Goal: Navigation & Orientation: Understand site structure

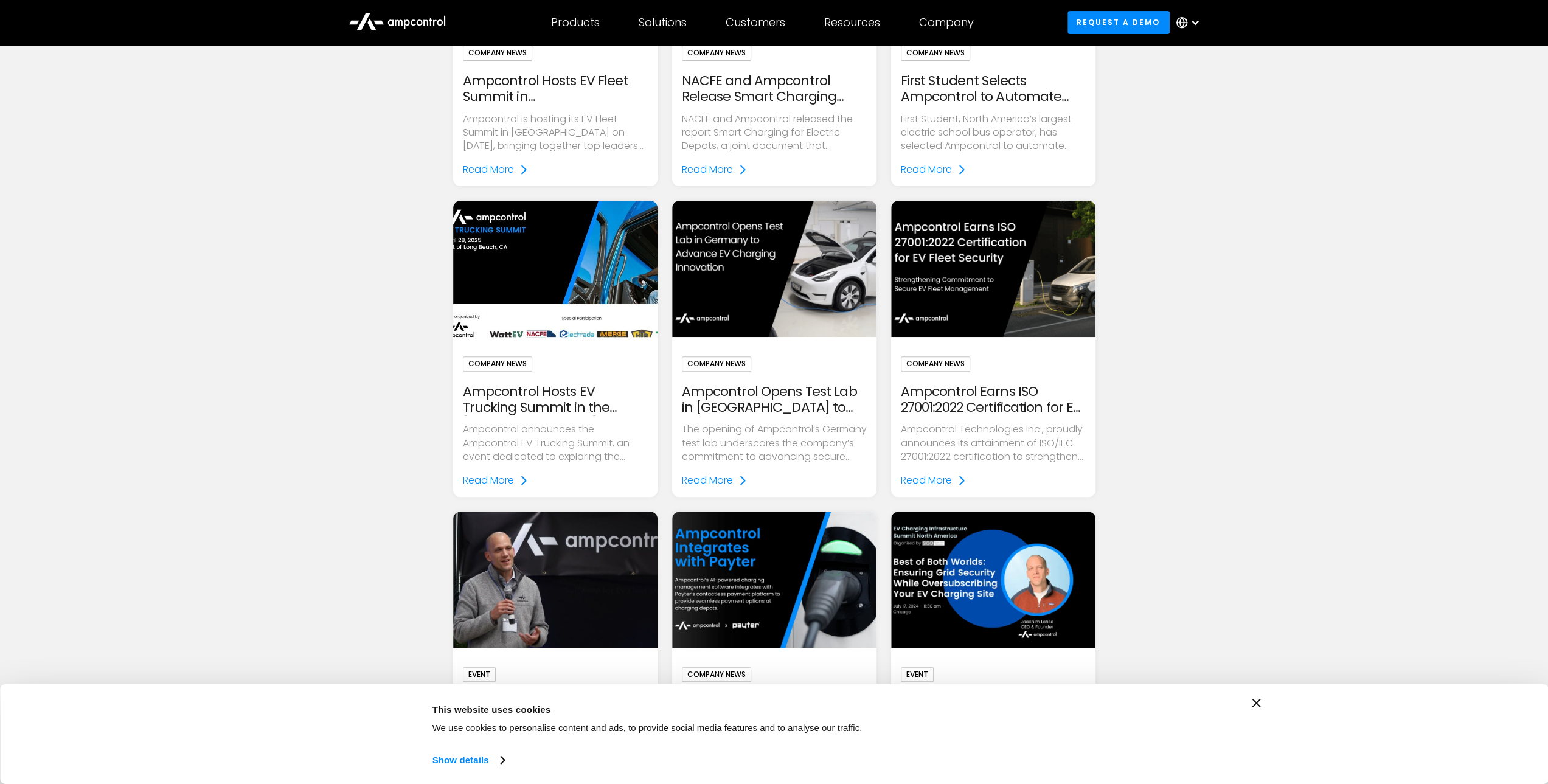
scroll to position [162, 0]
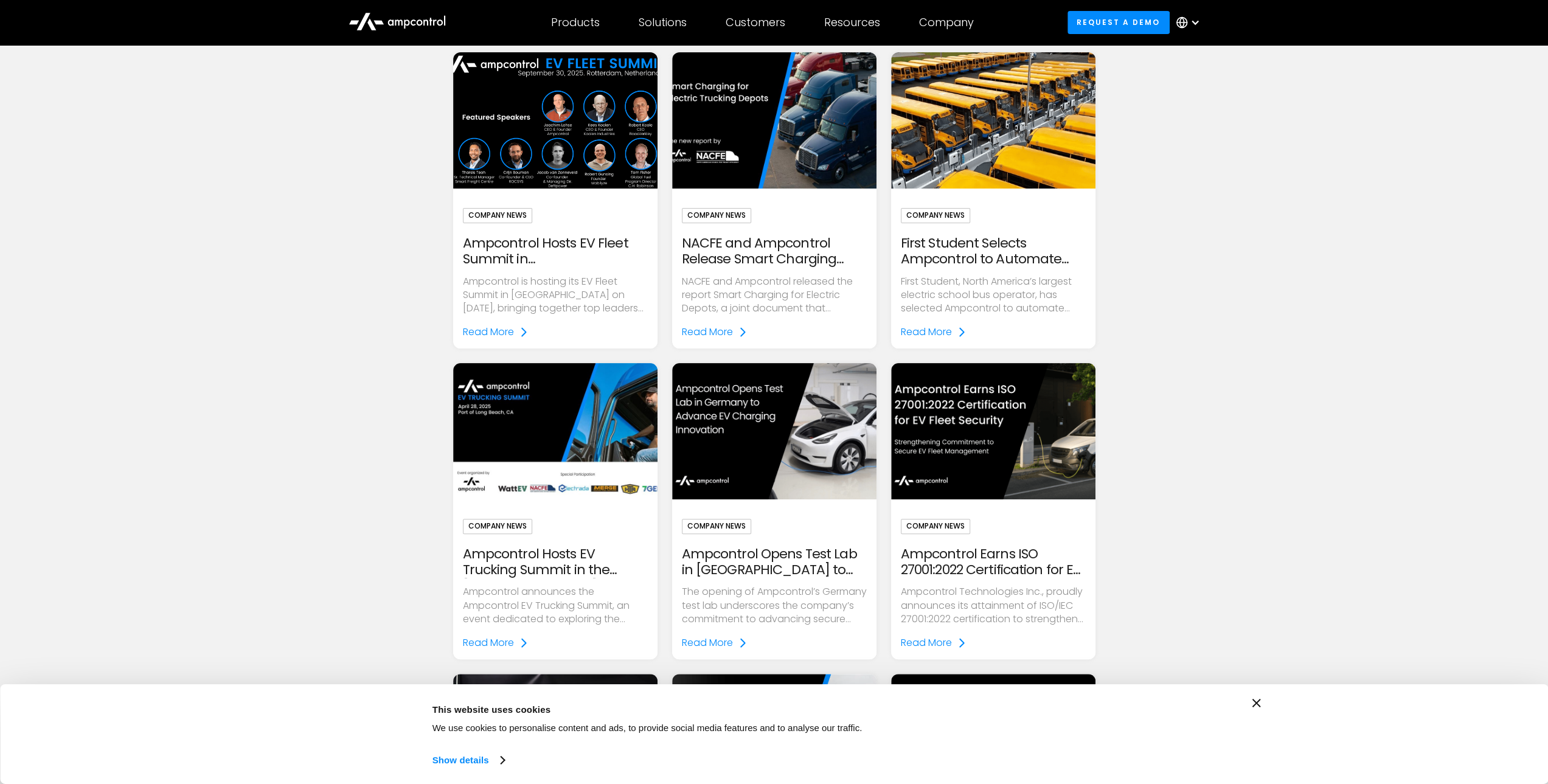
click at [545, 151] on img at bounding box center [555, 120] width 235 height 157
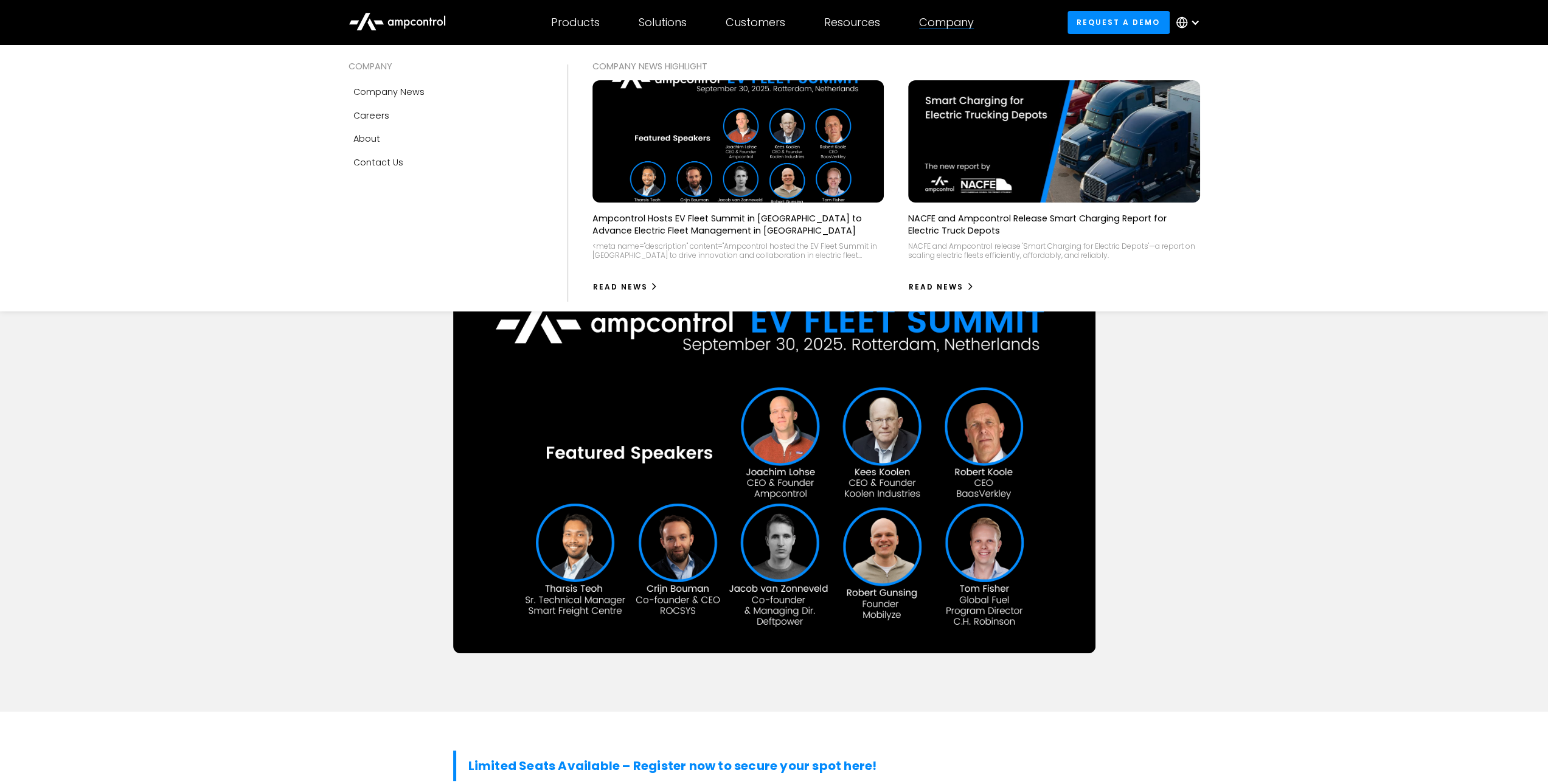
click at [949, 26] on div "Company" at bounding box center [947, 22] width 55 height 13
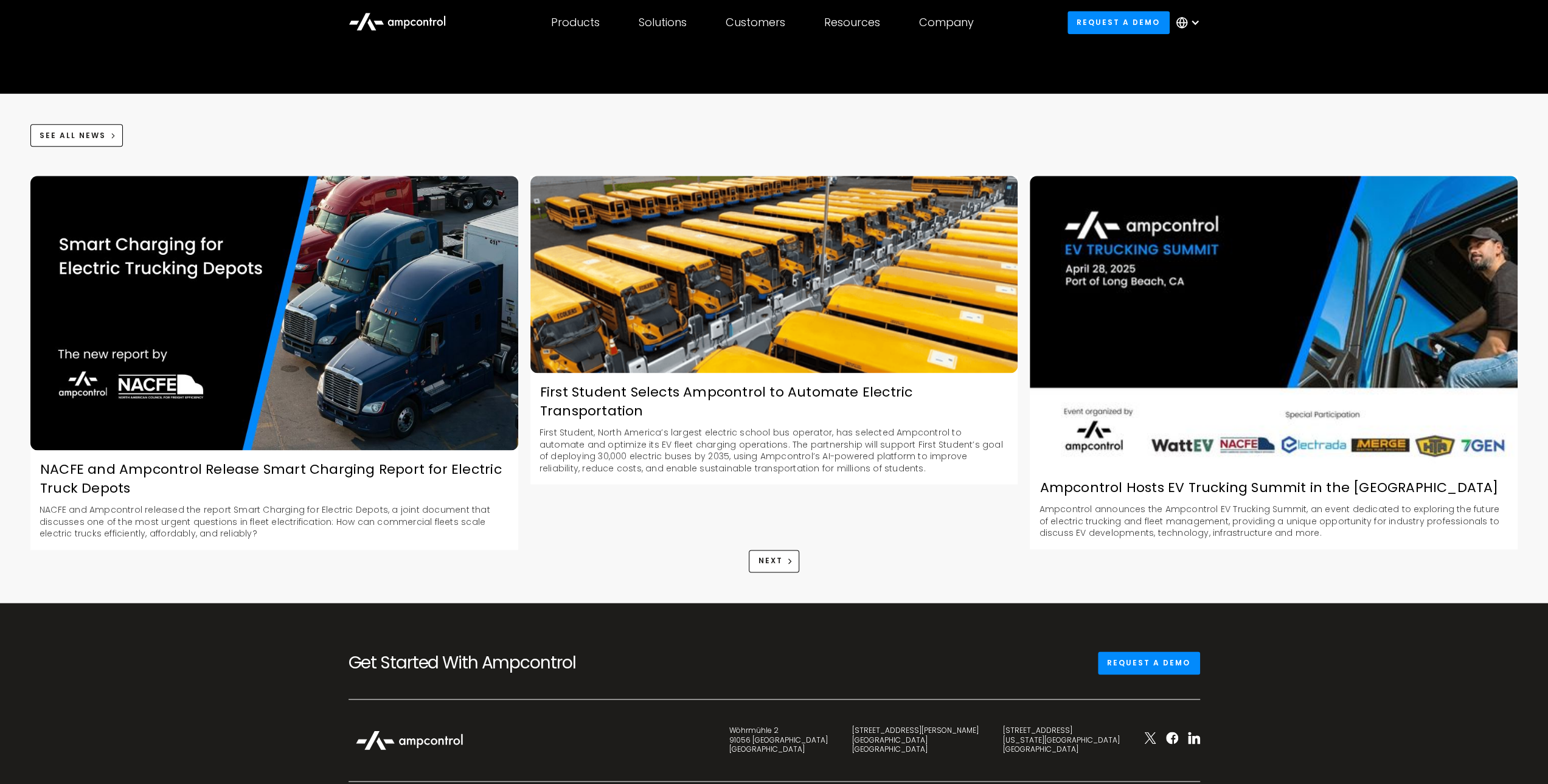
scroll to position [1784, 0]
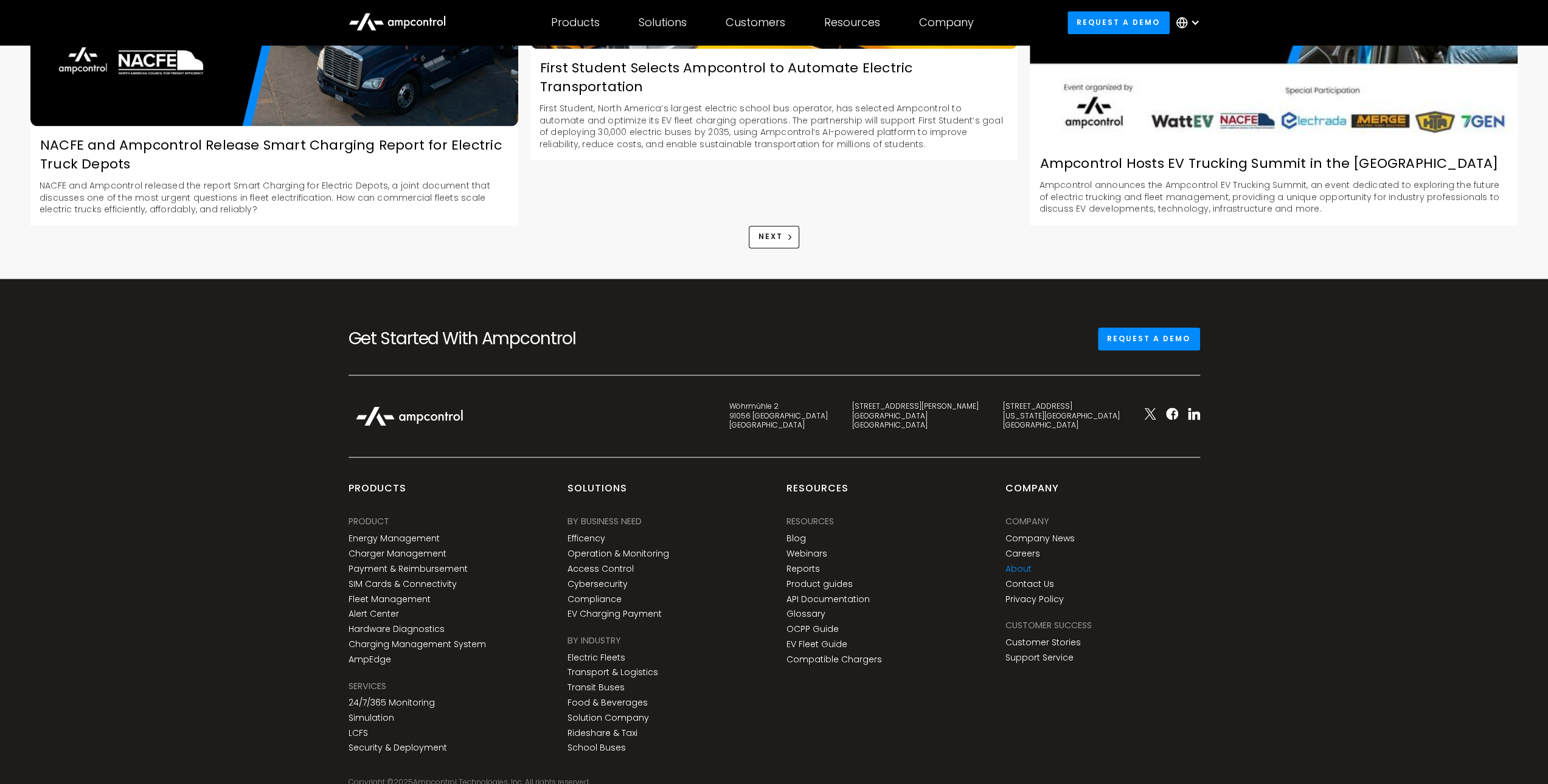
click at [1021, 563] on link "About" at bounding box center [1018, 568] width 26 height 10
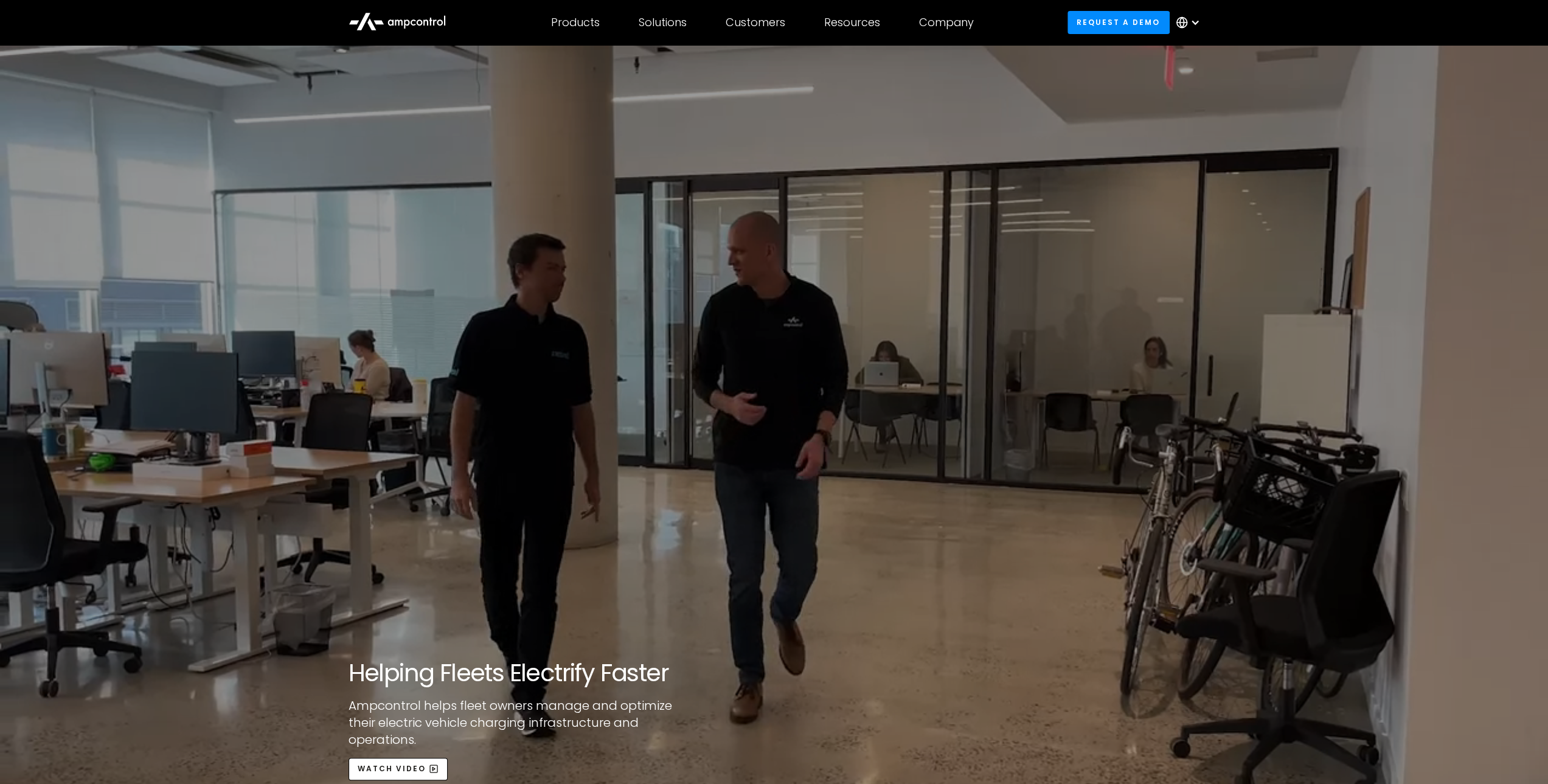
scroll to position [162, 0]
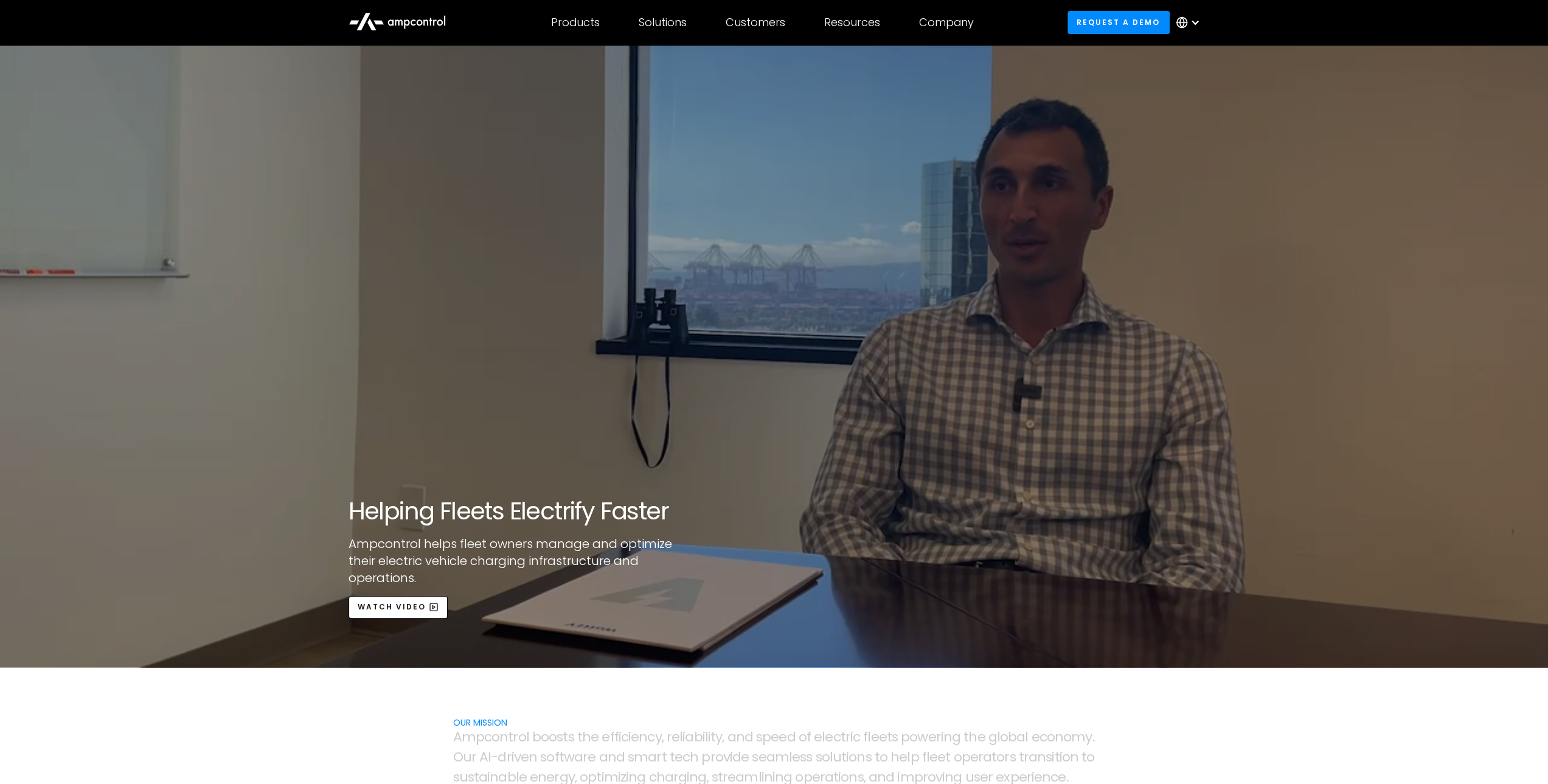
click at [422, 26] on icon at bounding box center [397, 20] width 97 height 29
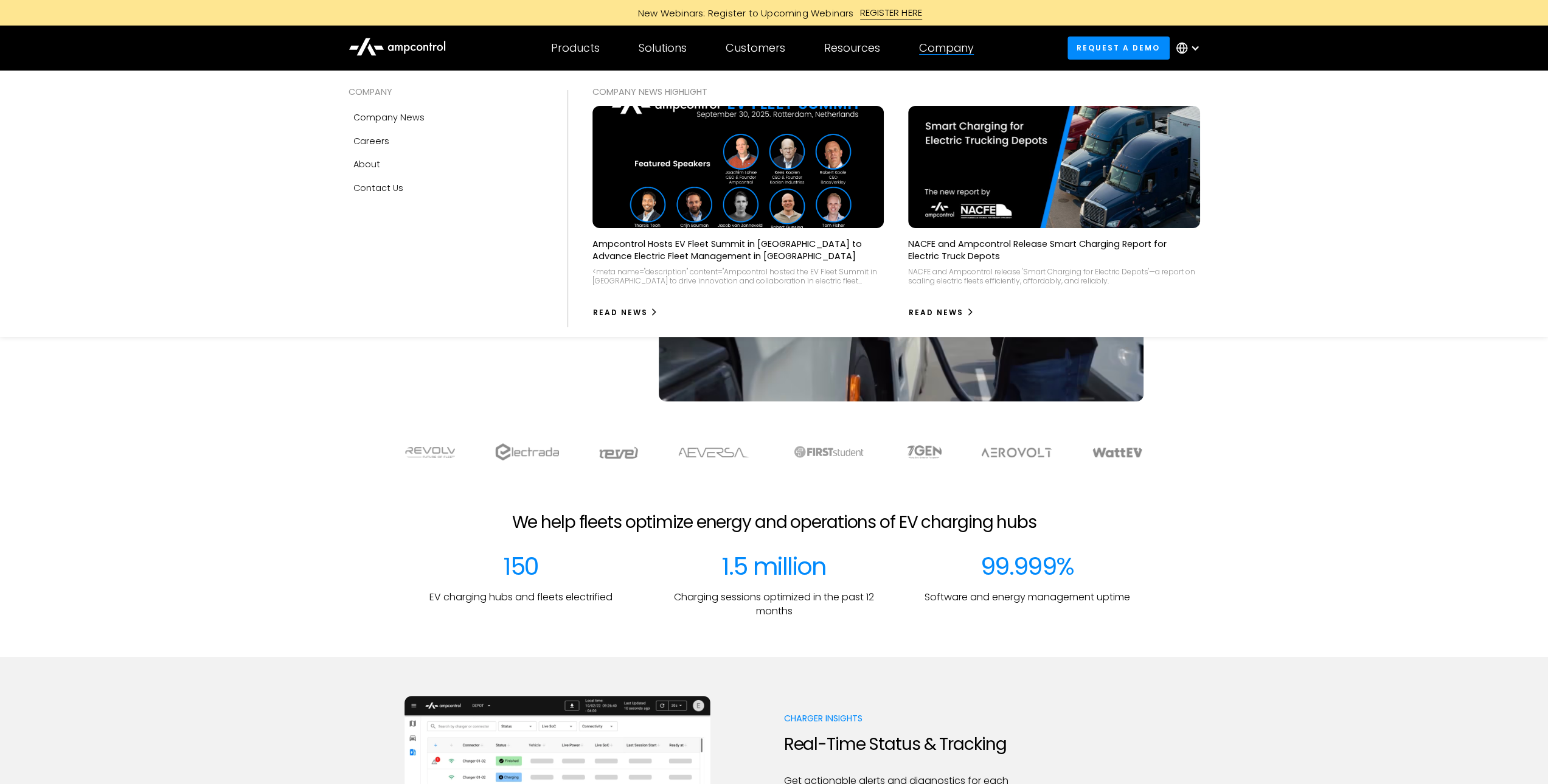
click at [951, 49] on div "Company" at bounding box center [947, 48] width 55 height 13
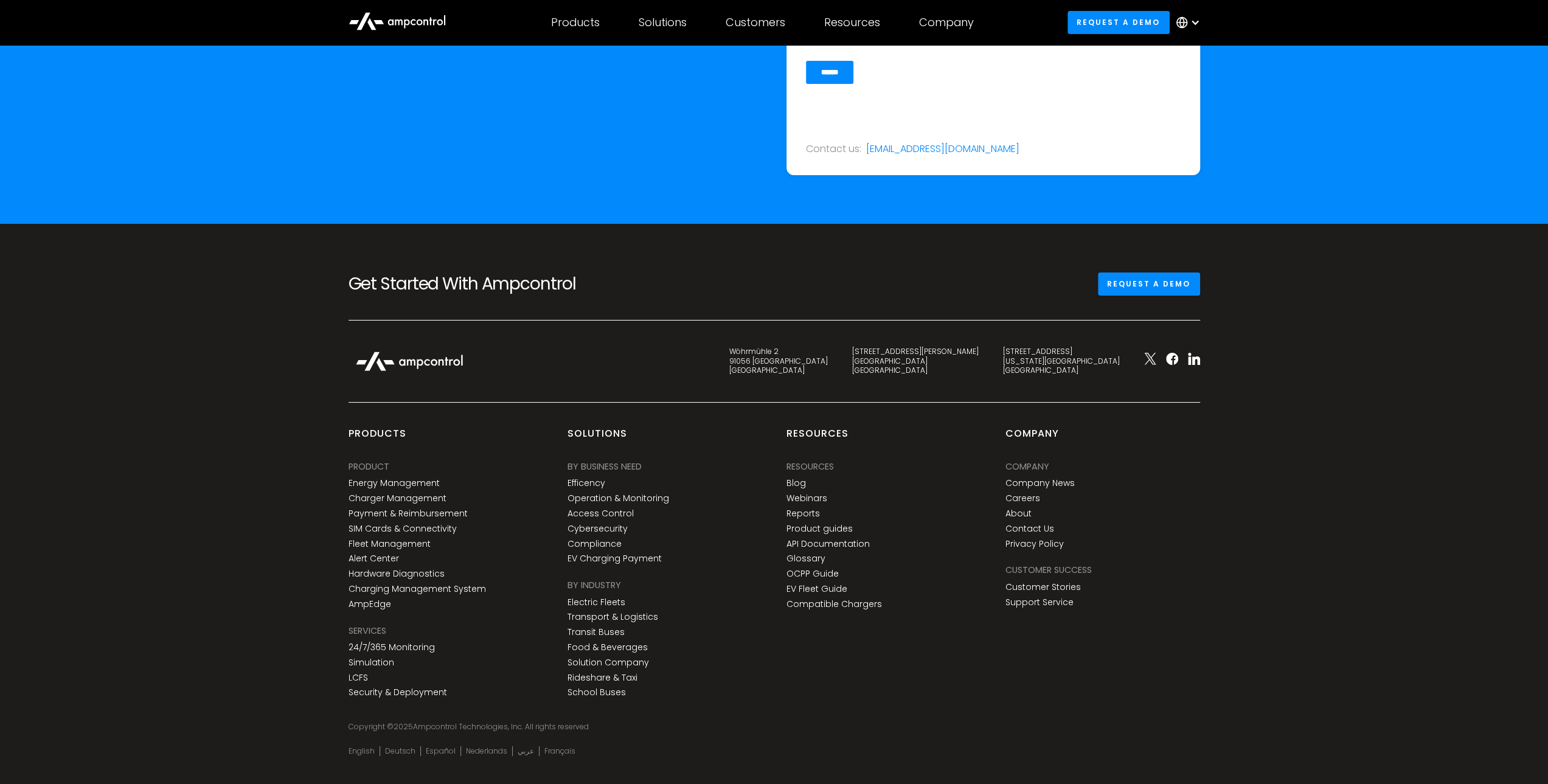
scroll to position [4461, 0]
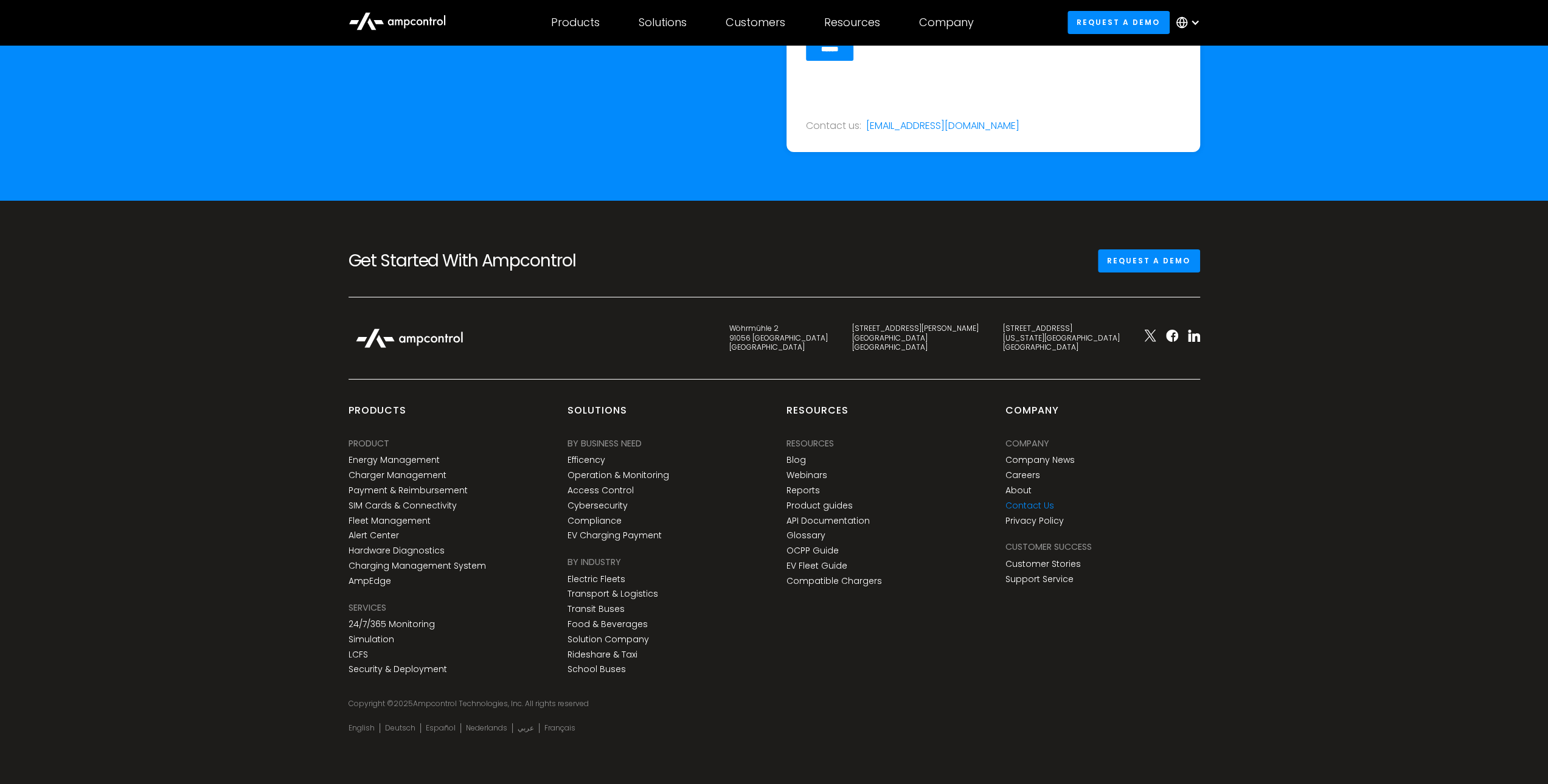
click at [1042, 504] on link "Contact Us" at bounding box center [1030, 505] width 49 height 10
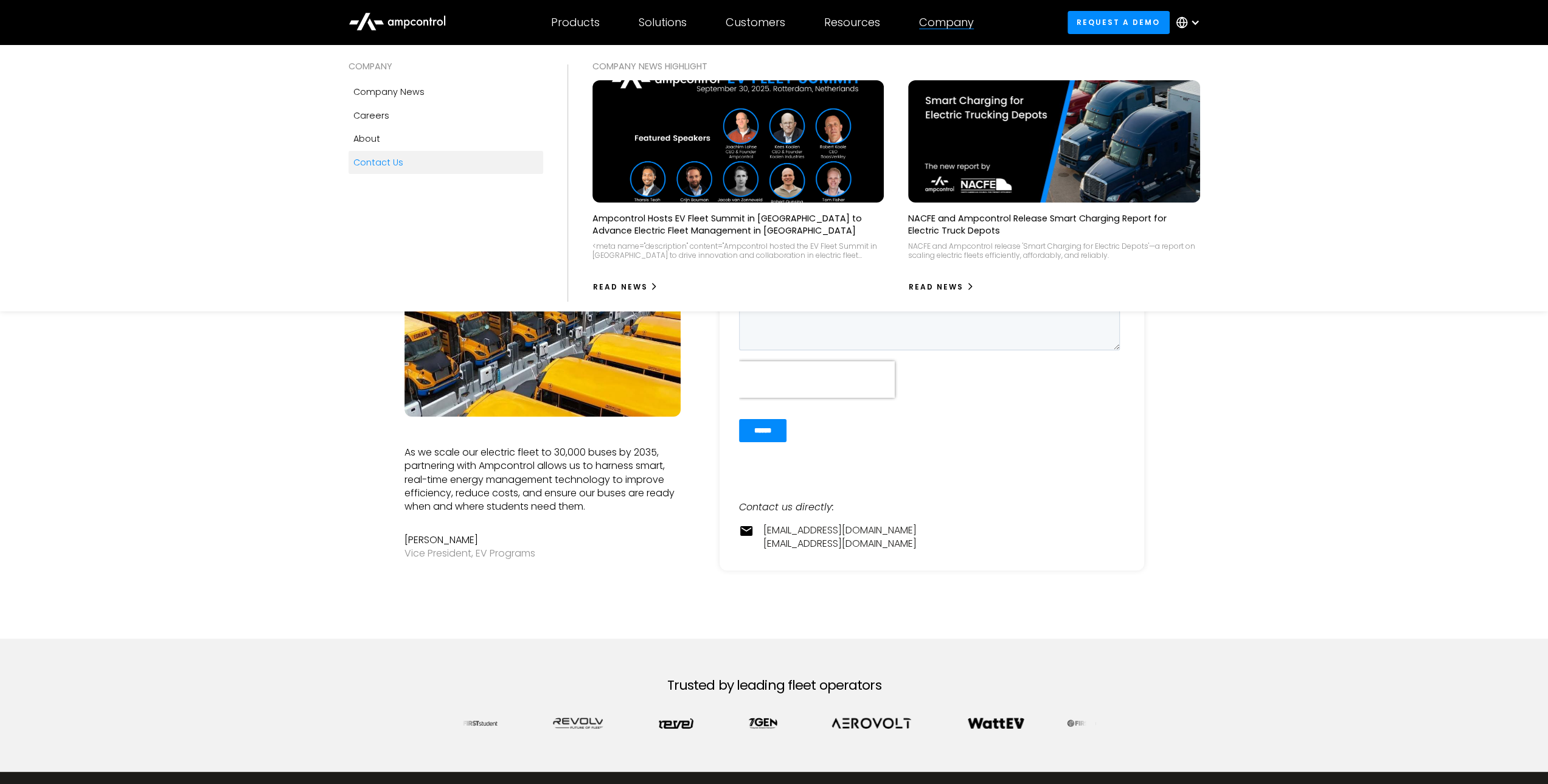
click at [959, 20] on div "Company" at bounding box center [947, 22] width 55 height 13
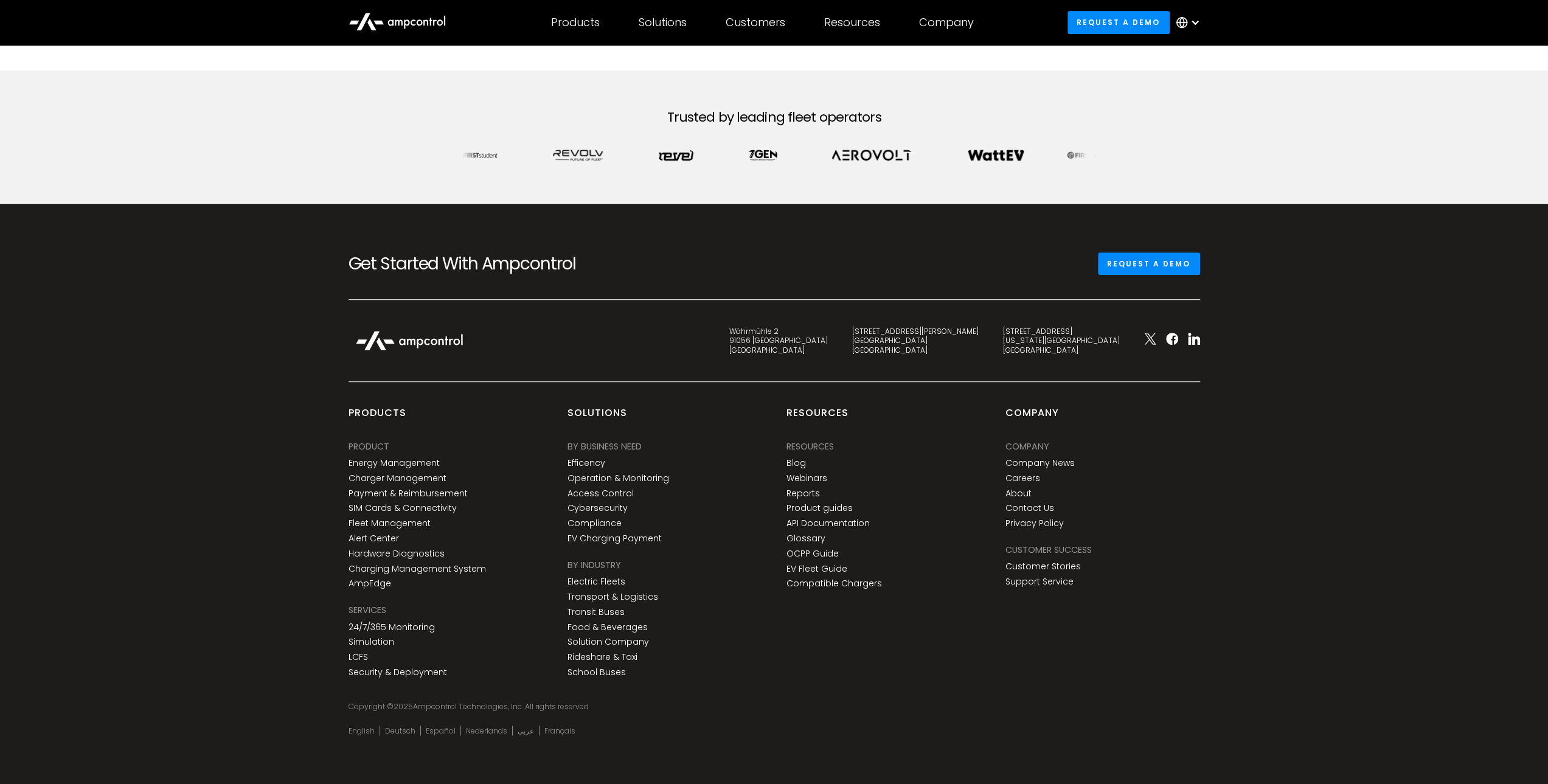
scroll to position [572, 0]
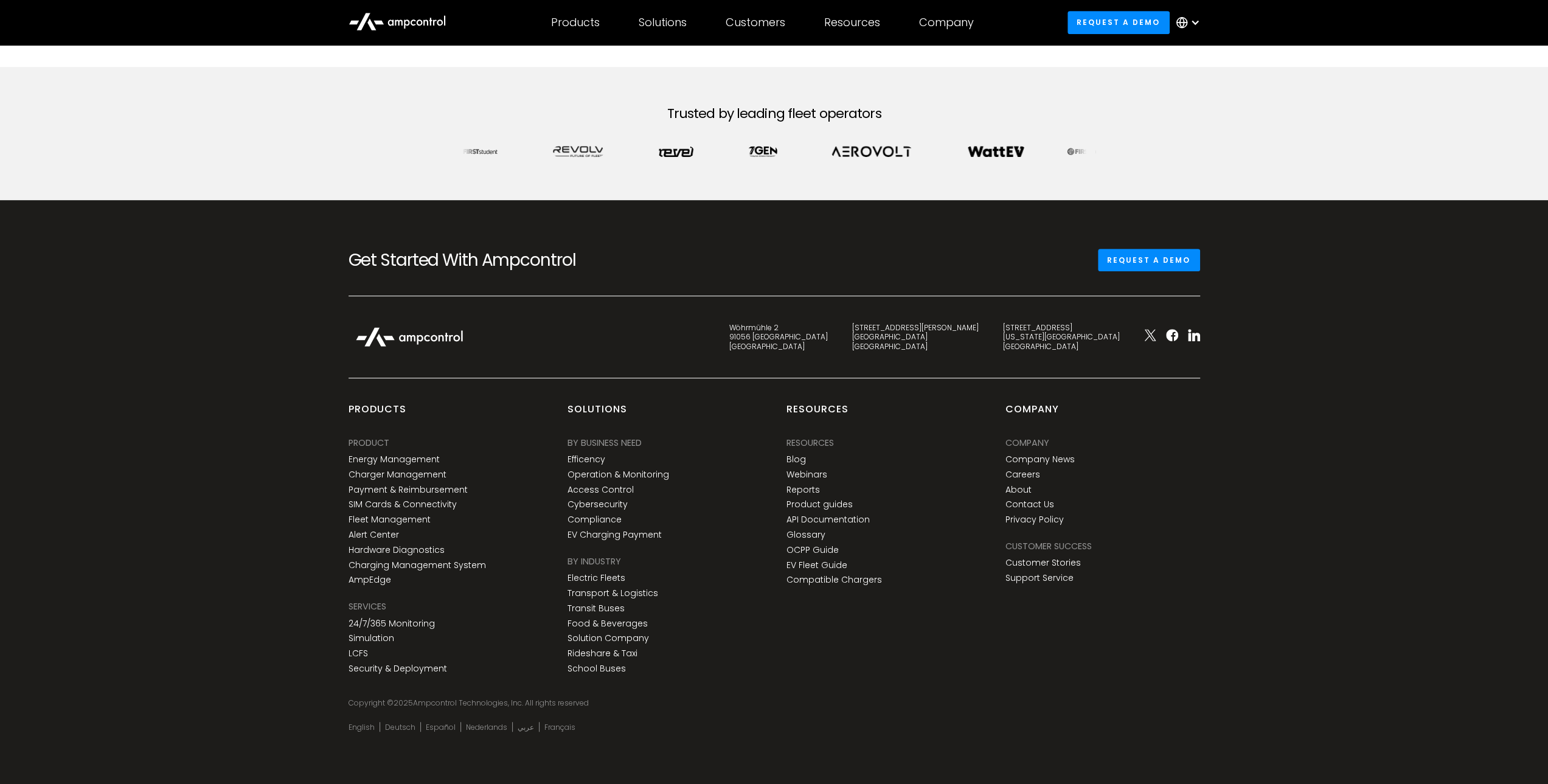
click at [1033, 447] on div "Company" at bounding box center [1028, 442] width 44 height 13
click at [1031, 458] on link "Company News" at bounding box center [1040, 459] width 70 height 10
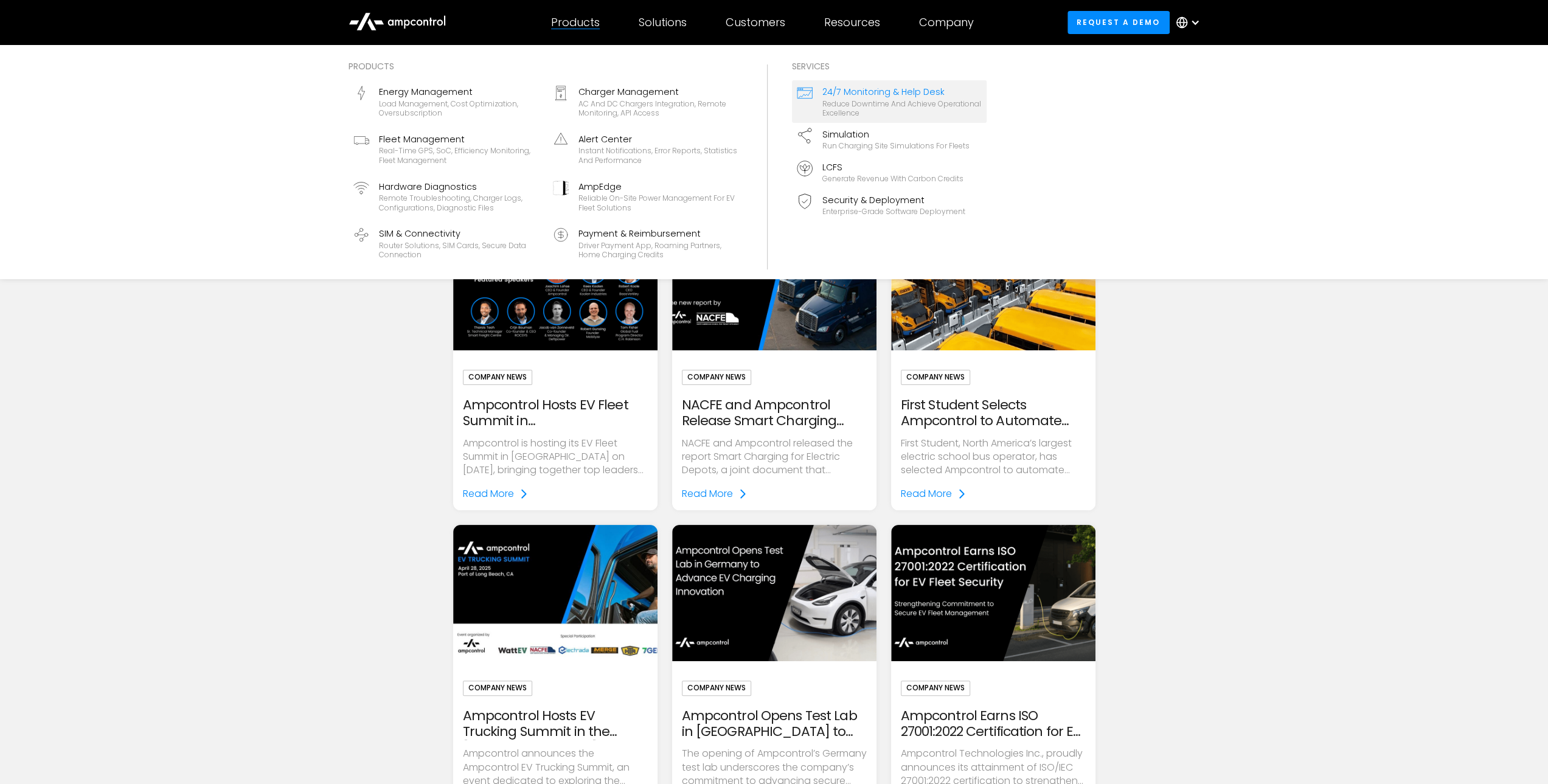
click at [846, 99] on div "Reduce downtime and achieve operational excellence" at bounding box center [902, 109] width 160 height 19
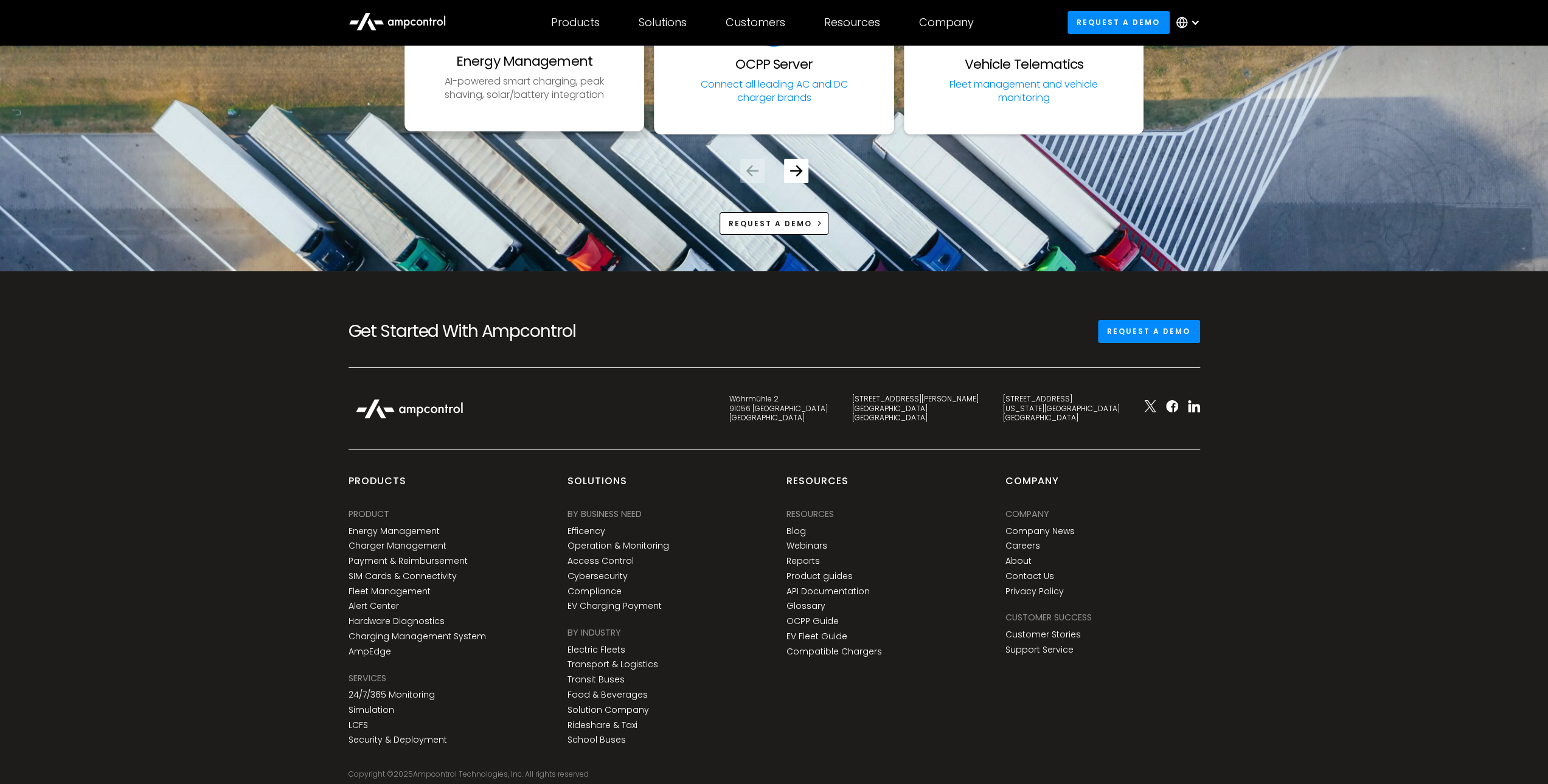
scroll to position [4532, 0]
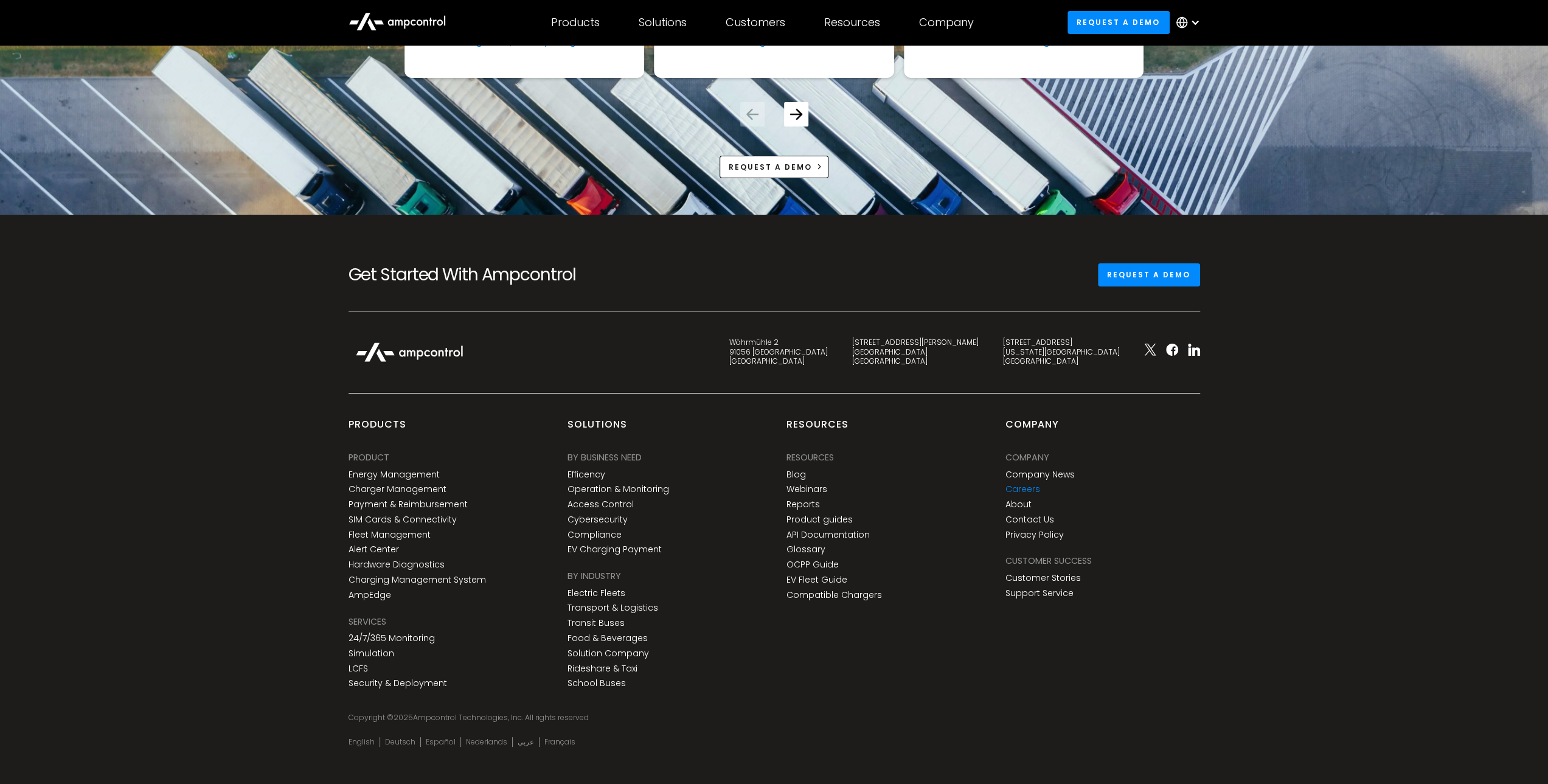
click at [1031, 484] on link "Careers" at bounding box center [1023, 489] width 34 height 10
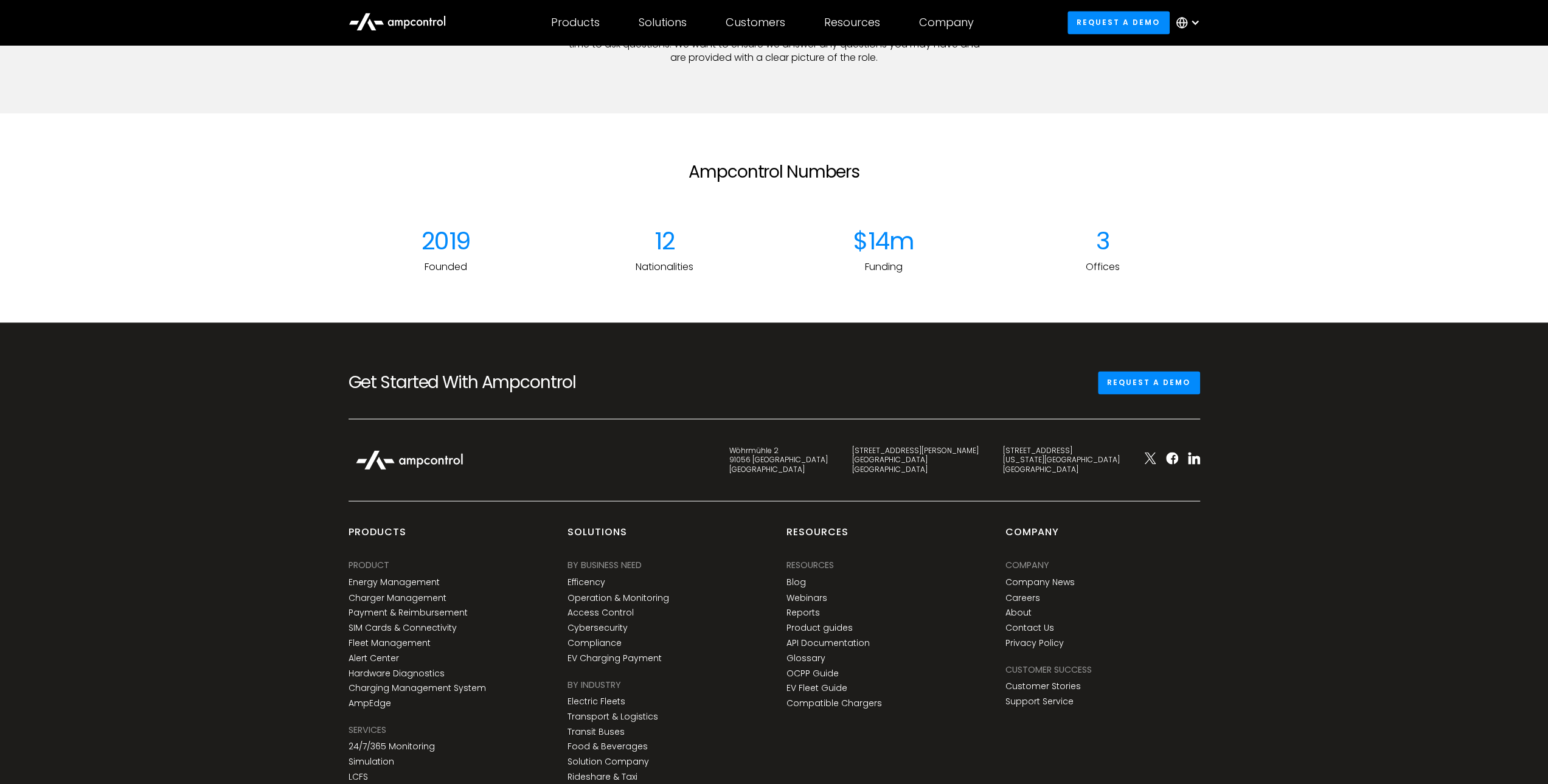
scroll to position [1784, 0]
